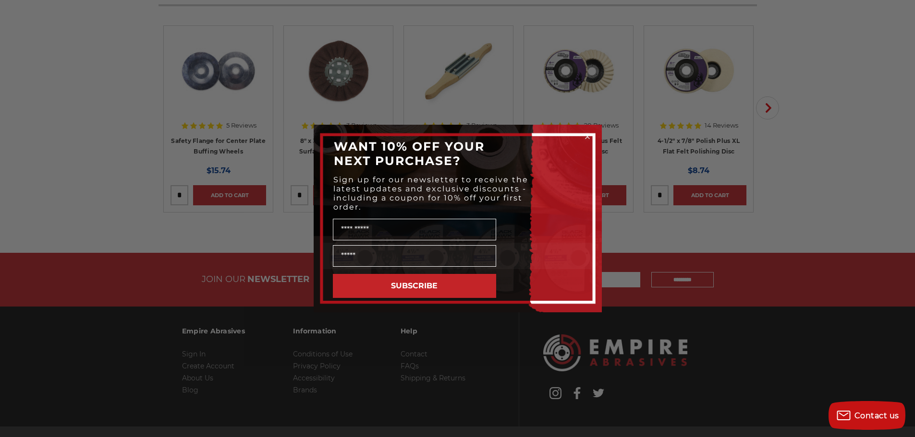
scroll to position [3457, 0]
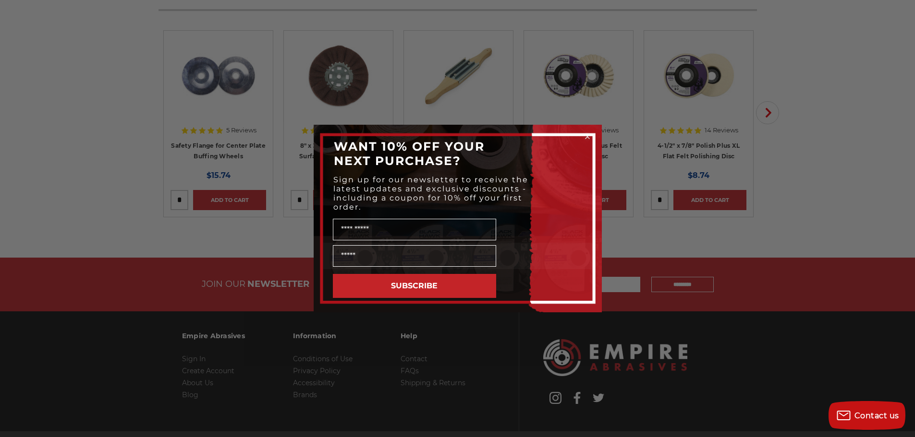
click at [588, 138] on circle "Close dialog" at bounding box center [586, 137] width 9 height 9
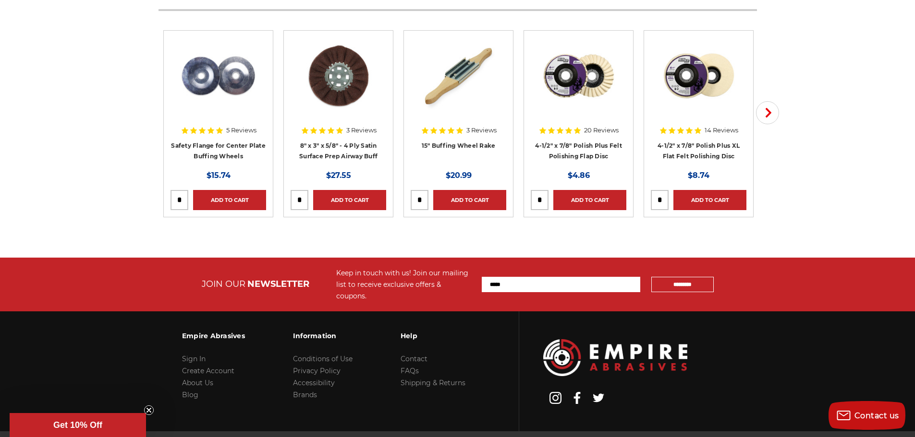
click at [636, 349] on img at bounding box center [615, 357] width 144 height 37
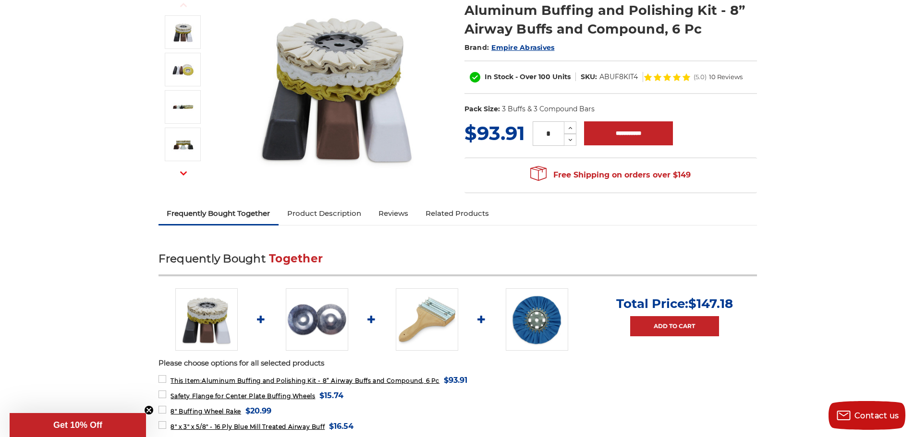
scroll to position [0, 0]
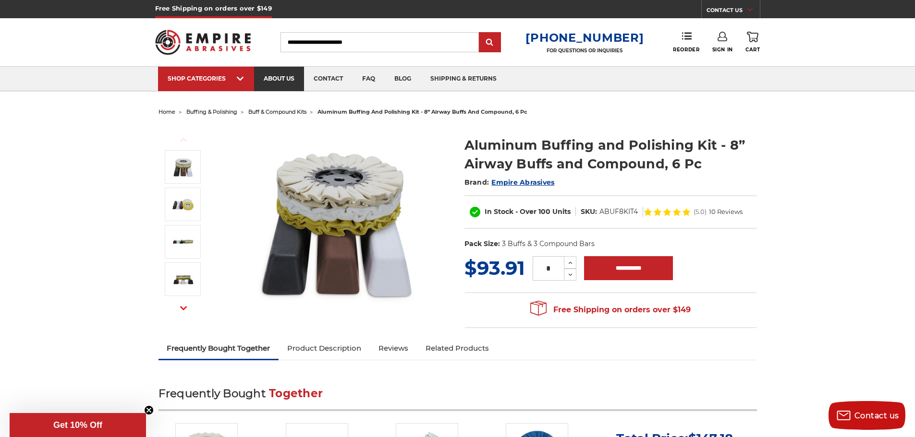
click at [282, 85] on link "about us" at bounding box center [279, 79] width 50 height 24
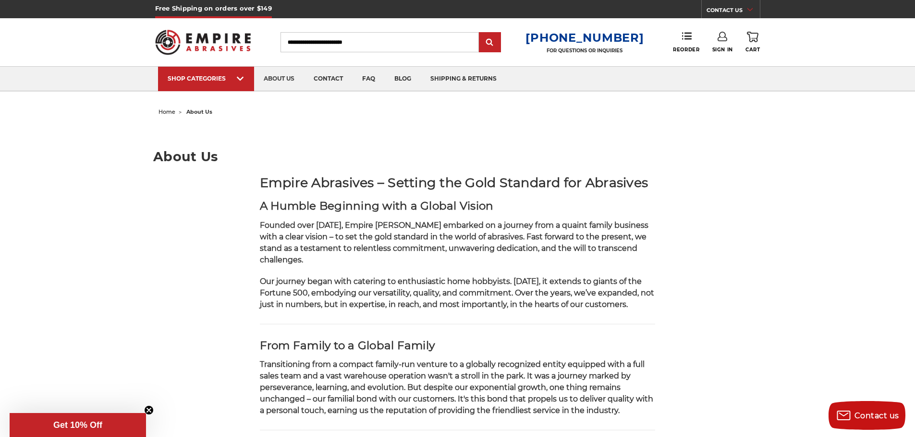
click at [214, 45] on img at bounding box center [203, 42] width 96 height 37
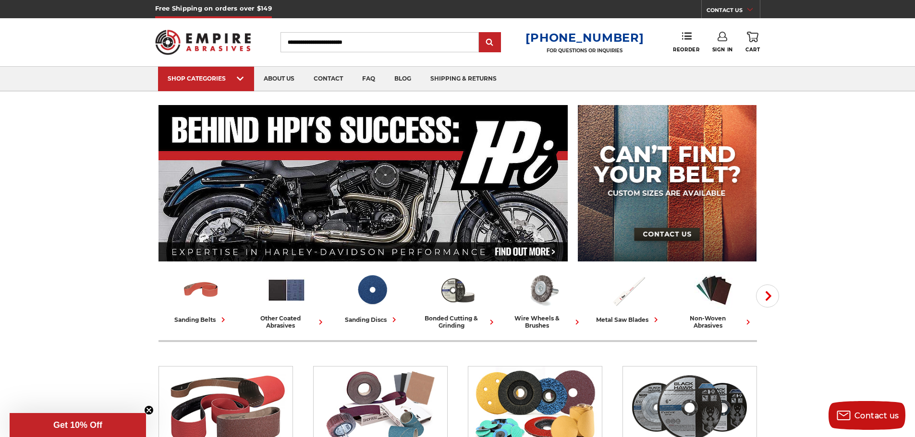
click at [222, 46] on img at bounding box center [203, 42] width 96 height 37
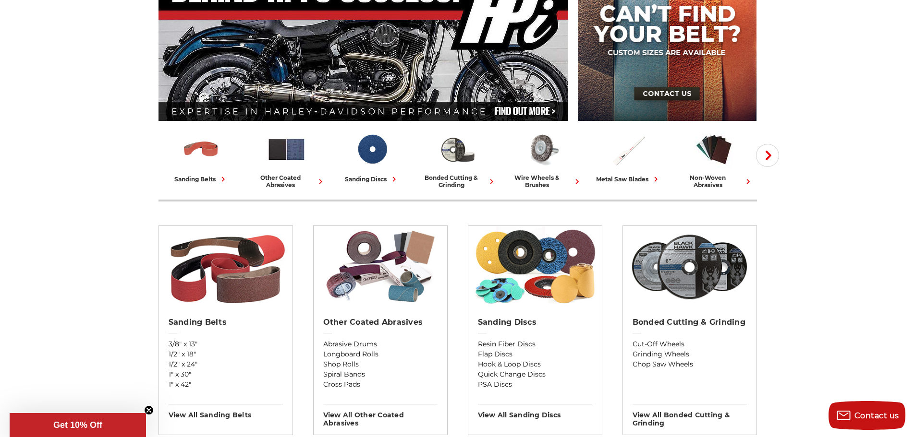
scroll to position [177, 0]
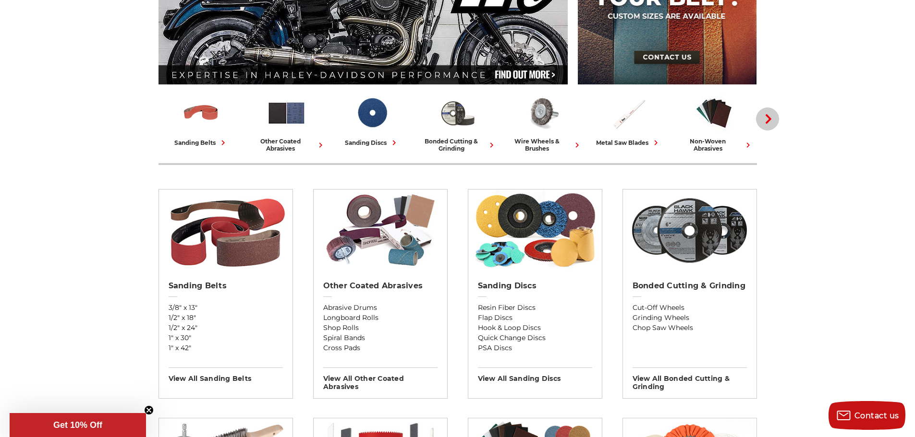
click at [768, 117] on use "button" at bounding box center [768, 119] width 6 height 10
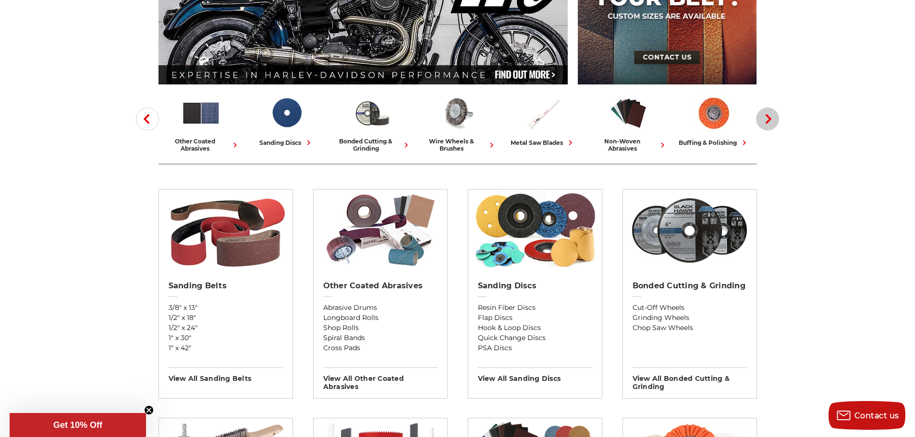
click at [768, 117] on use "button" at bounding box center [768, 119] width 6 height 10
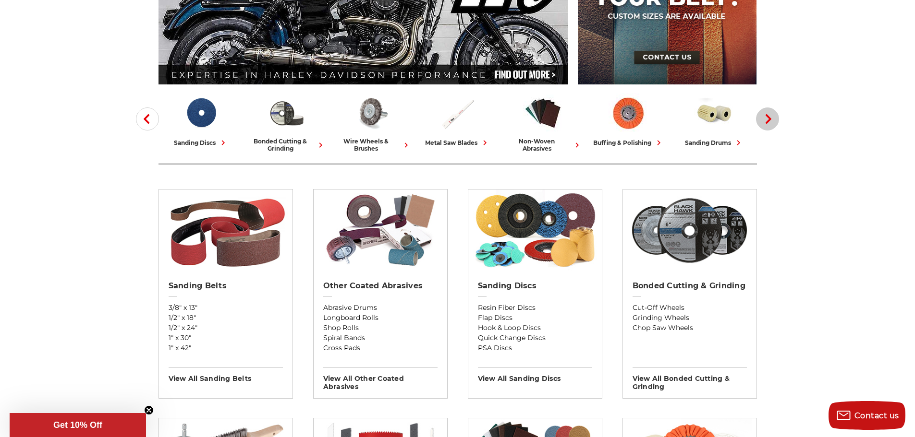
click at [768, 117] on use "button" at bounding box center [768, 119] width 6 height 10
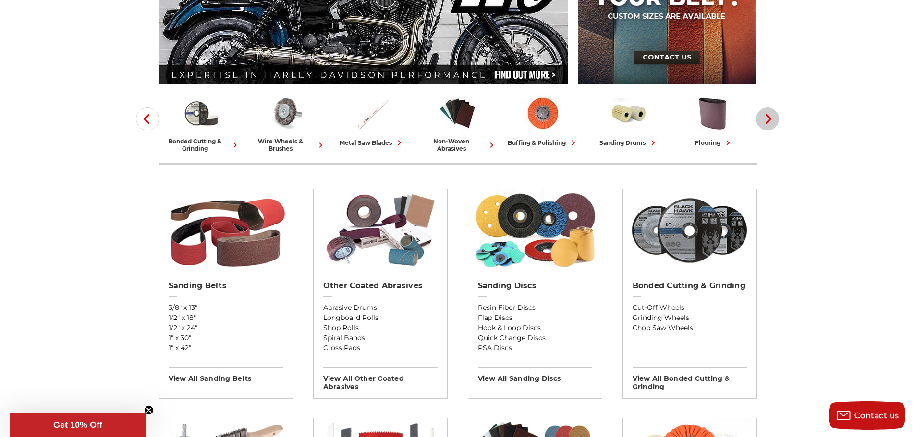
click at [768, 117] on use "button" at bounding box center [768, 119] width 6 height 10
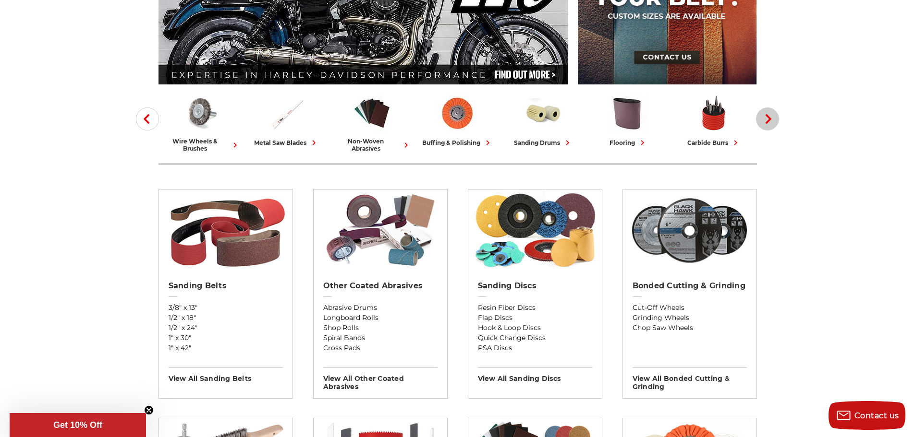
click at [768, 117] on use "button" at bounding box center [768, 119] width 6 height 10
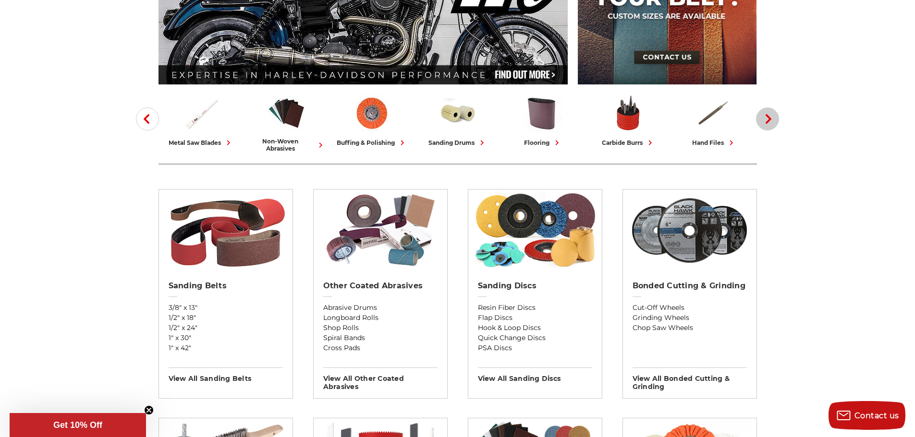
click at [768, 117] on use "button" at bounding box center [768, 119] width 6 height 10
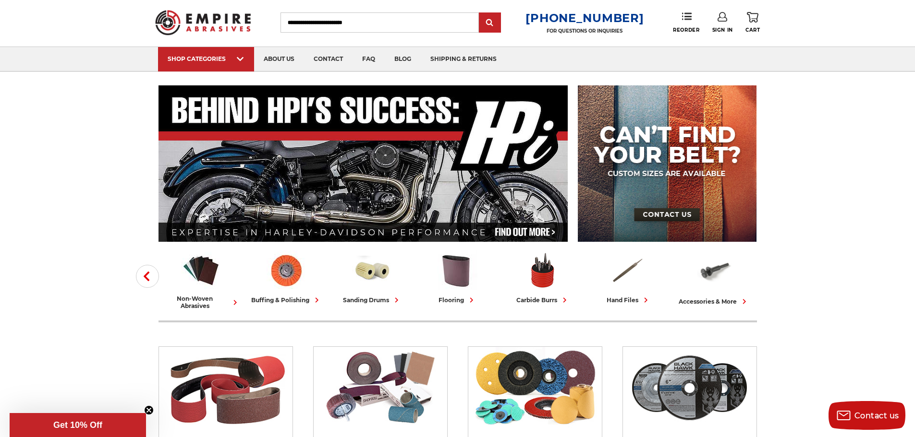
scroll to position [0, 0]
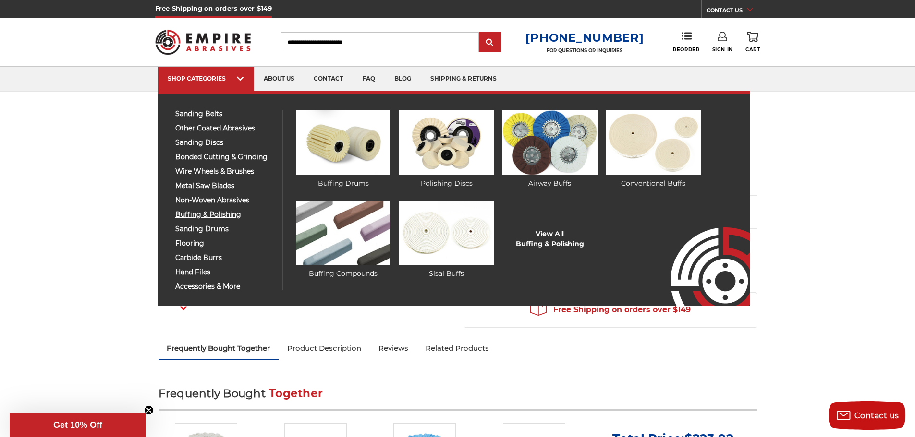
click at [203, 215] on span "buffing & polishing" at bounding box center [224, 214] width 99 height 7
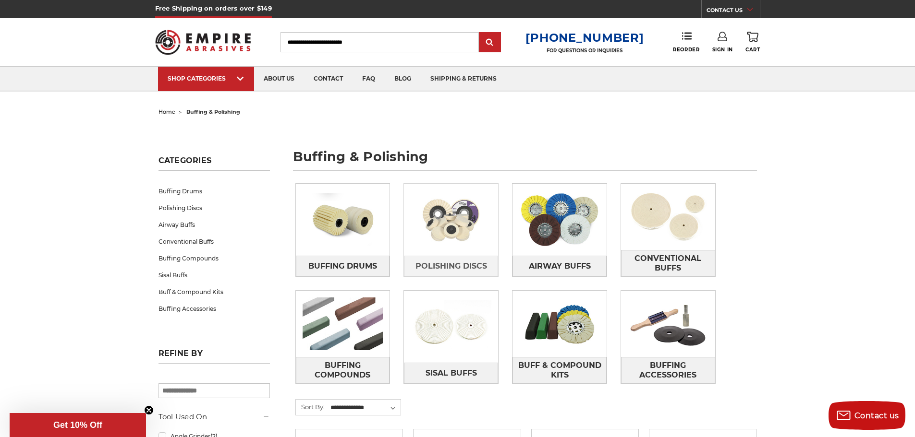
click at [471, 240] on img at bounding box center [451, 220] width 94 height 66
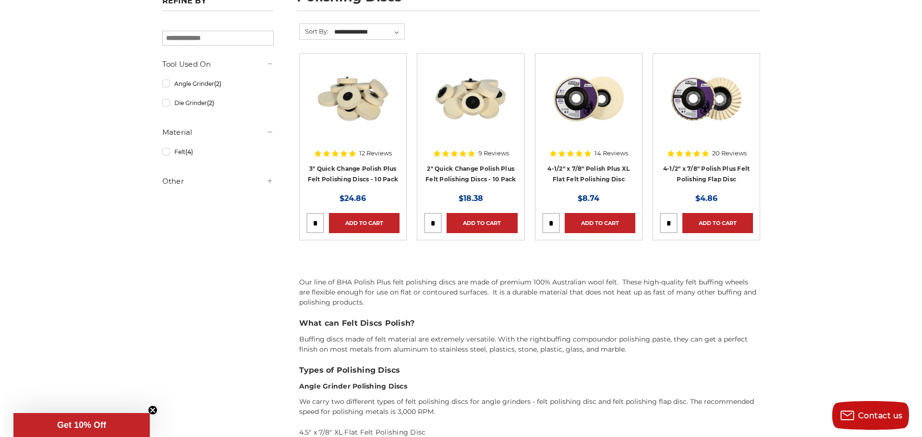
scroll to position [146, 0]
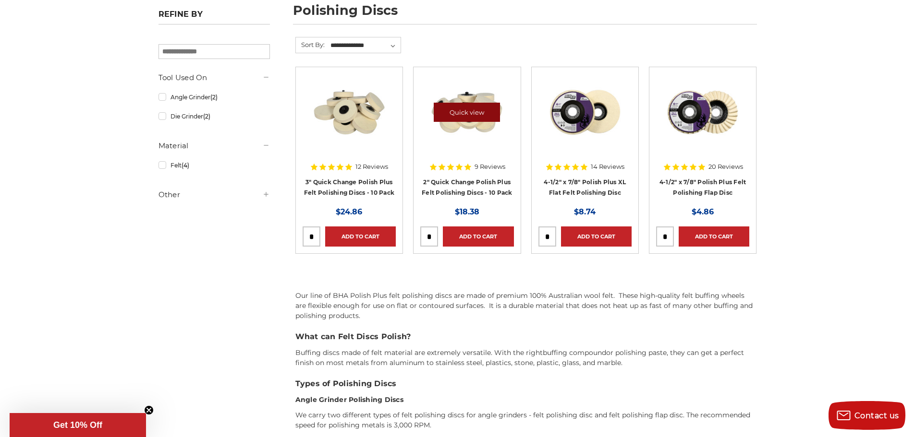
click at [494, 119] on link "Quick view" at bounding box center [467, 112] width 66 height 19
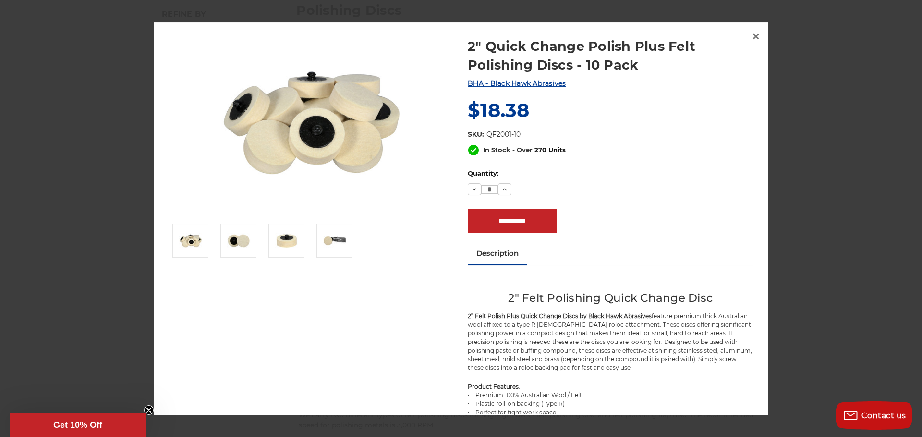
scroll to position [9, 0]
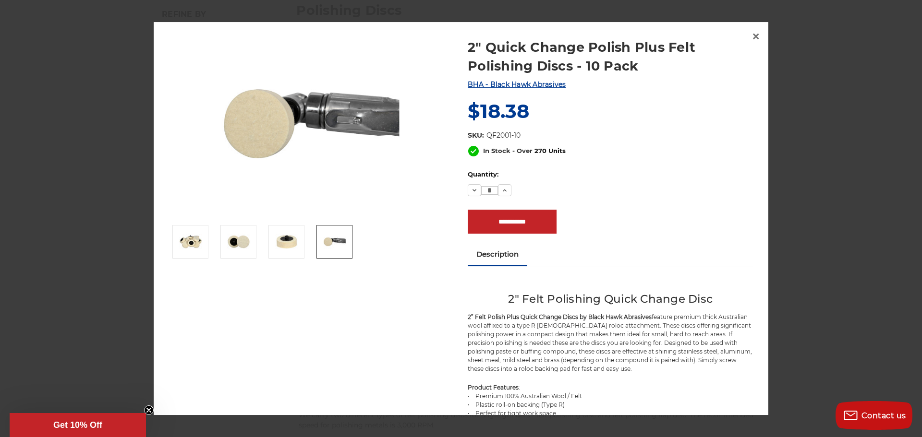
click at [326, 247] on img at bounding box center [335, 242] width 24 height 24
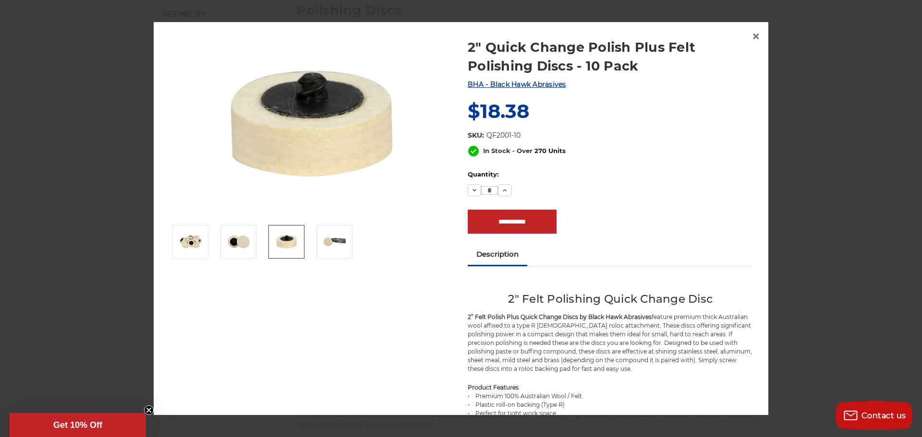
click at [280, 243] on img at bounding box center [287, 242] width 24 height 24
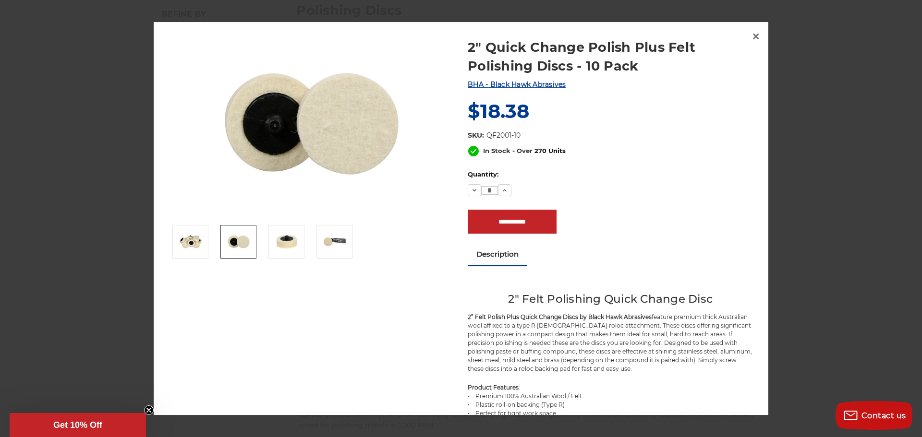
click at [242, 240] on img at bounding box center [239, 242] width 24 height 24
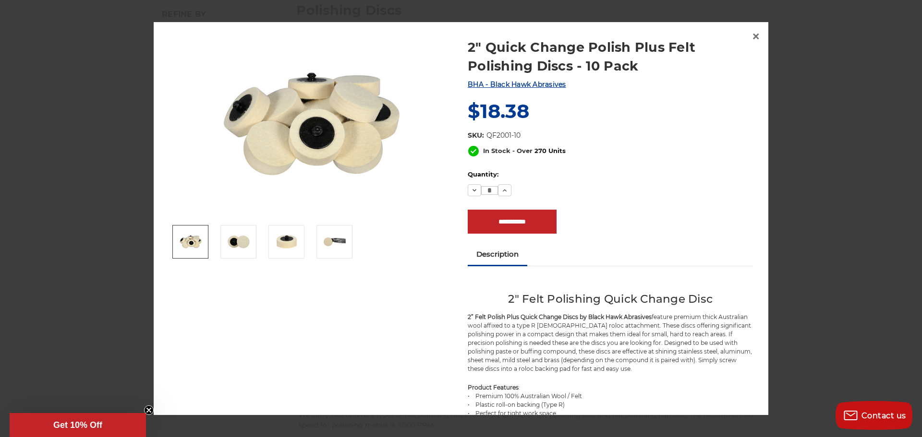
click at [192, 234] on img at bounding box center [191, 242] width 24 height 24
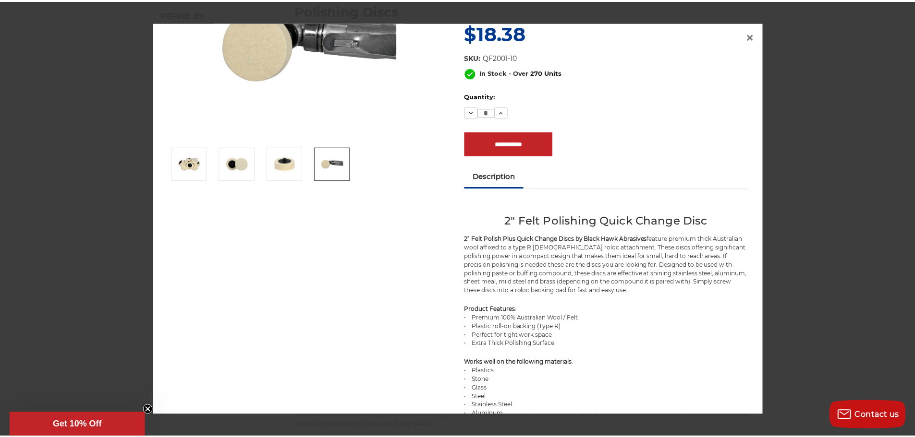
scroll to position [0, 0]
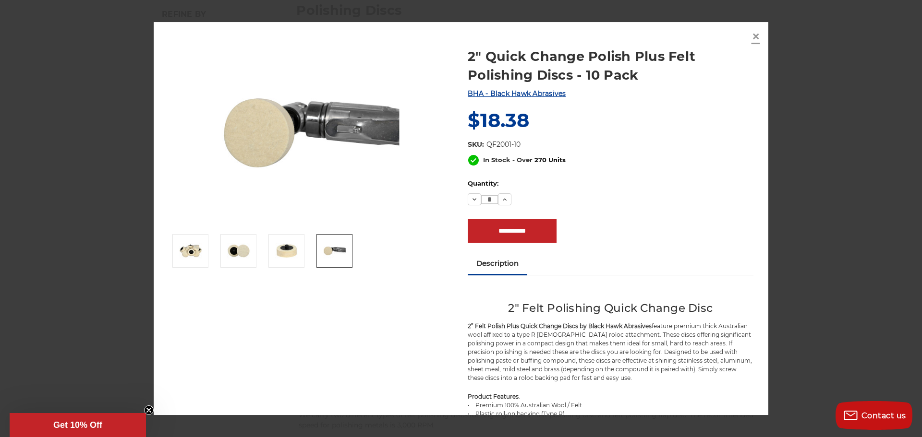
click at [754, 36] on span "×" at bounding box center [755, 36] width 9 height 19
